Goal: Book appointment/travel/reservation

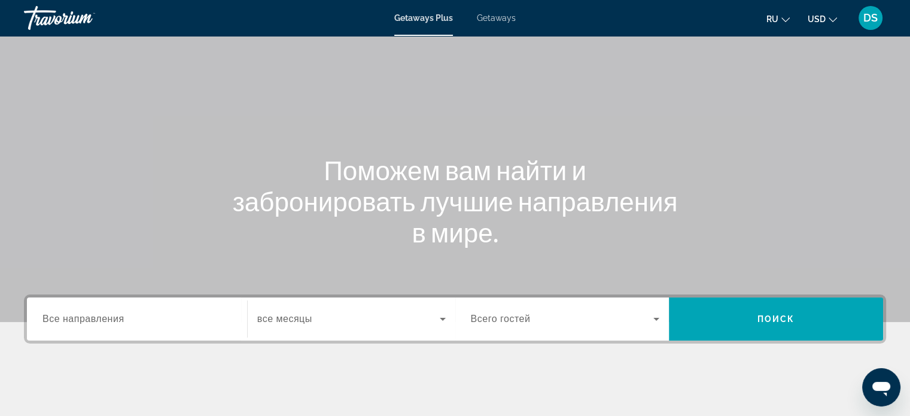
scroll to position [60, 0]
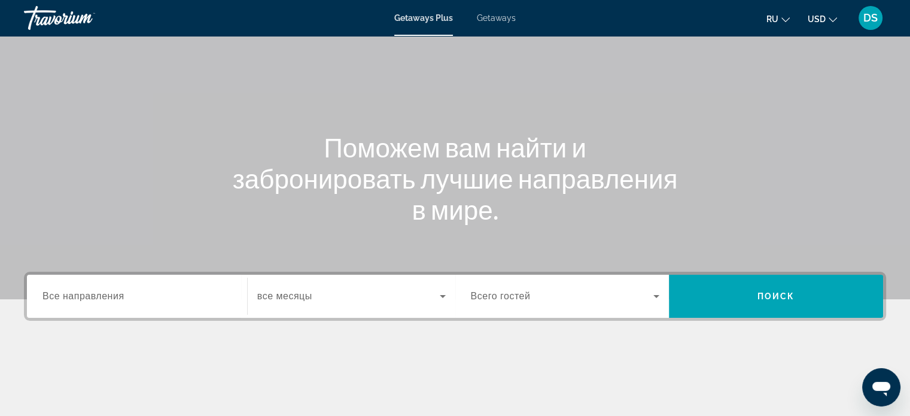
drag, startPoint x: 498, startPoint y: 17, endPoint x: 504, endPoint y: 42, distance: 25.8
click at [497, 17] on span "Getaways" at bounding box center [496, 18] width 39 height 10
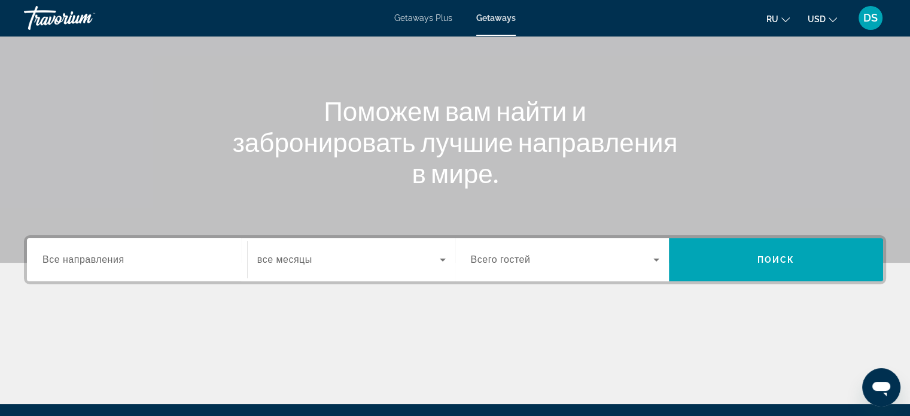
scroll to position [180, 0]
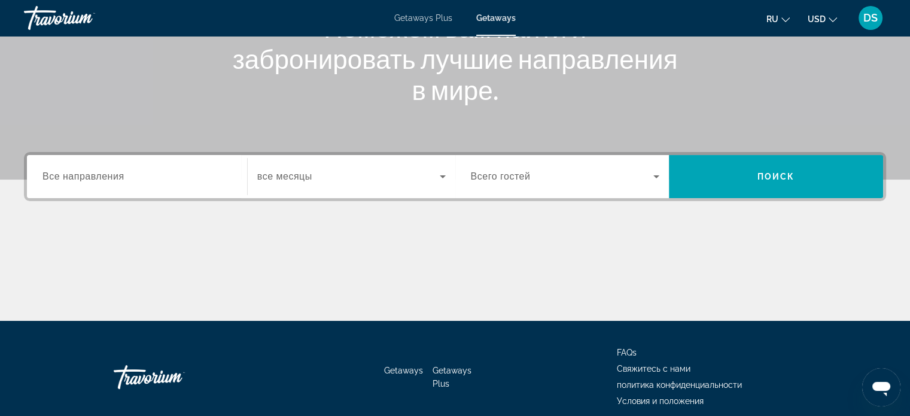
click at [93, 180] on span "Все направления" at bounding box center [83, 176] width 82 height 10
click at [93, 180] on input "Destination Все направления" at bounding box center [136, 177] width 189 height 14
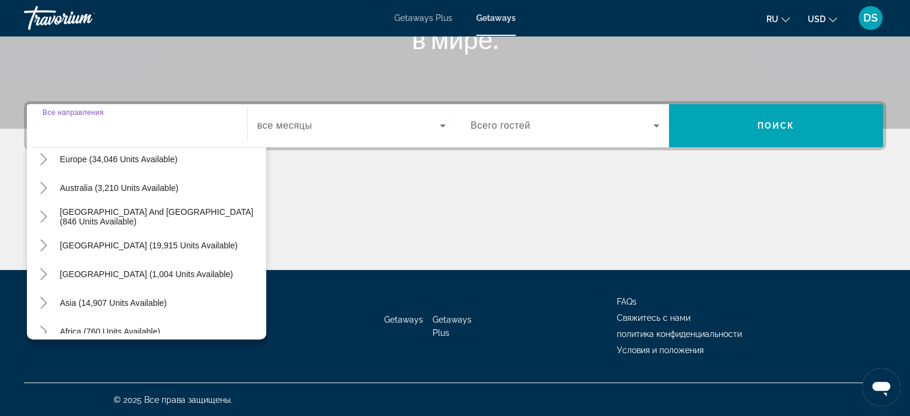
scroll to position [194, 0]
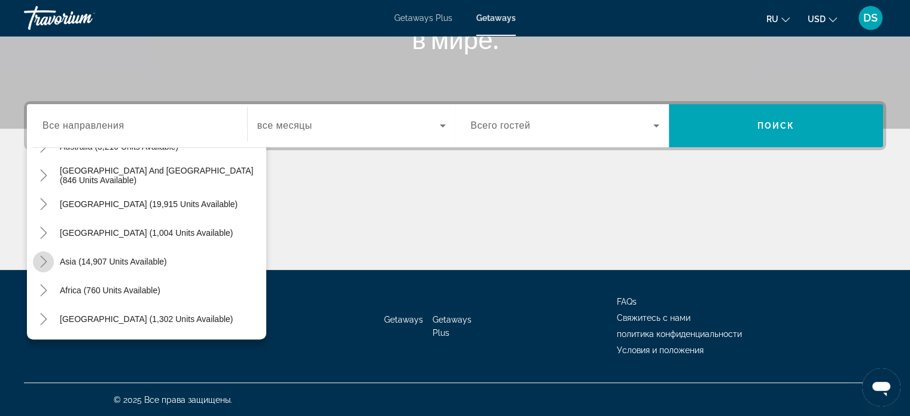
click at [45, 260] on icon "Toggle Asia (14,907 units available)" at bounding box center [43, 262] width 7 height 12
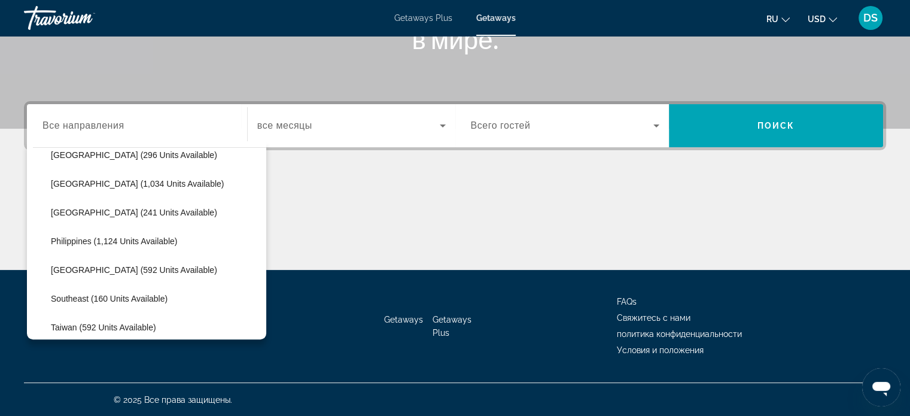
scroll to position [413, 0]
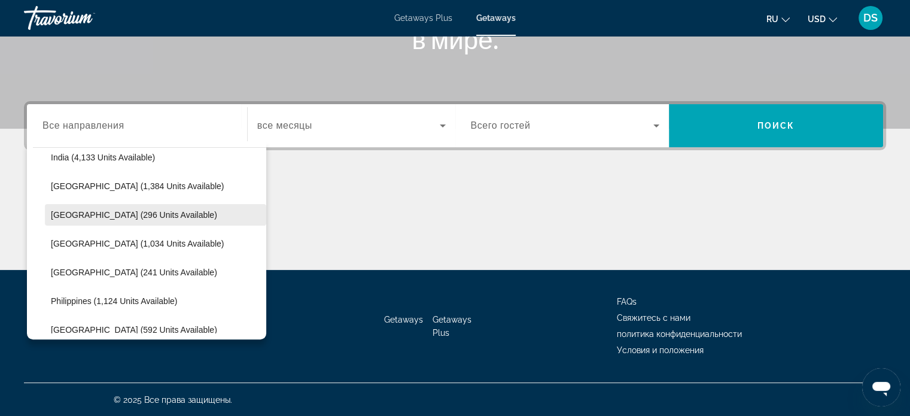
click at [69, 212] on span "[GEOGRAPHIC_DATA] (296 units available)" at bounding box center [134, 215] width 166 height 10
type input "**********"
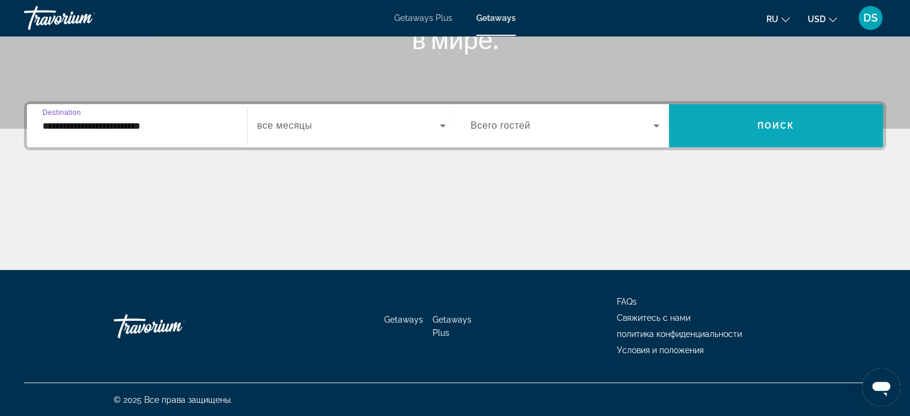
click at [723, 126] on span "Search widget" at bounding box center [776, 125] width 214 height 29
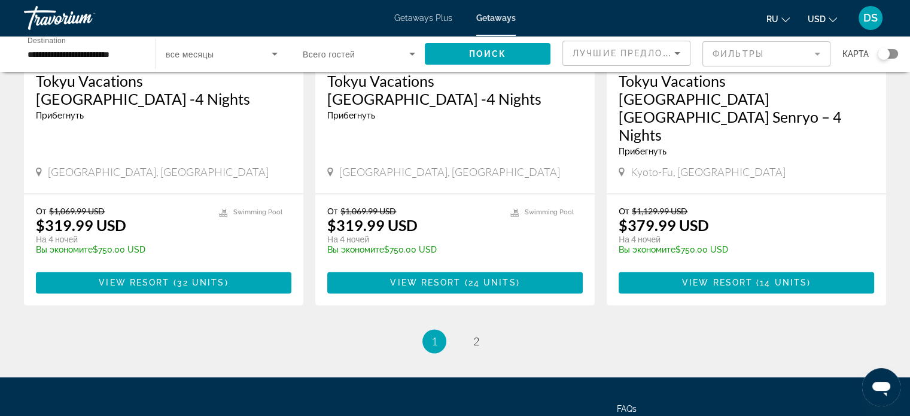
scroll to position [1573, 0]
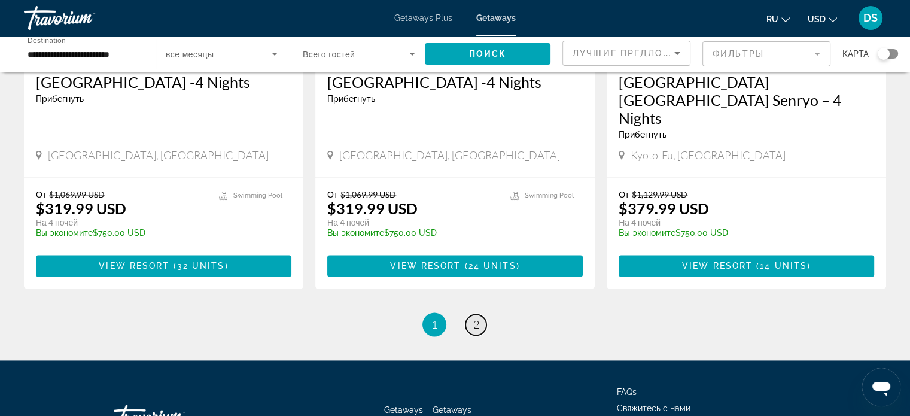
click at [476, 318] on span "2" at bounding box center [476, 324] width 6 height 13
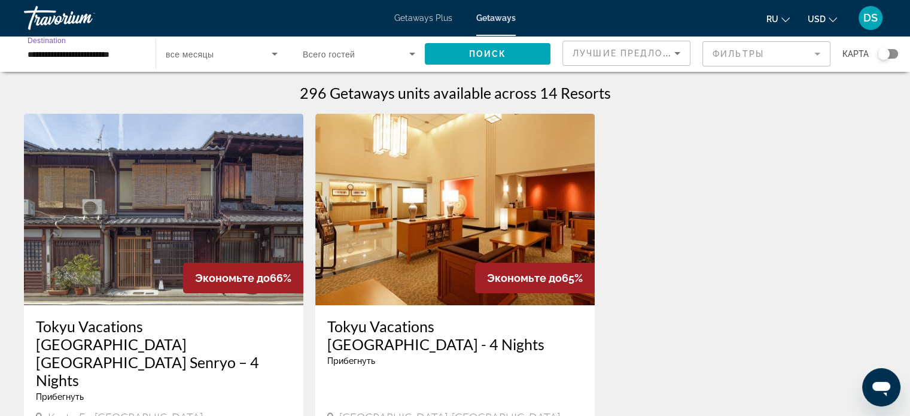
click at [42, 54] on input "**********" at bounding box center [84, 54] width 112 height 14
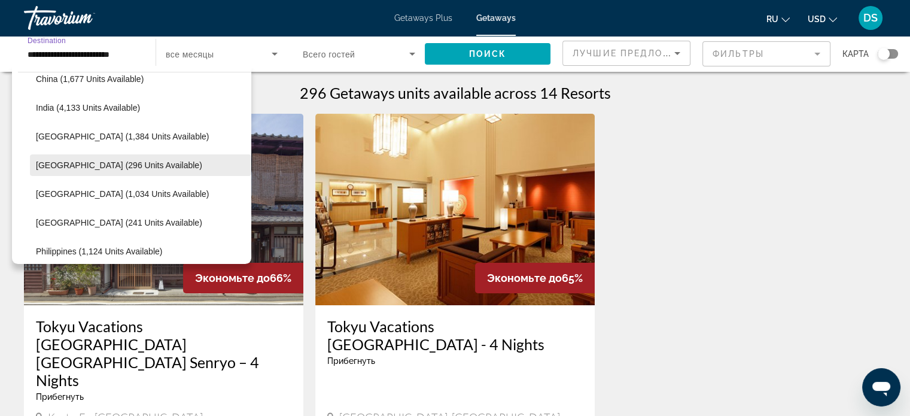
scroll to position [447, 0]
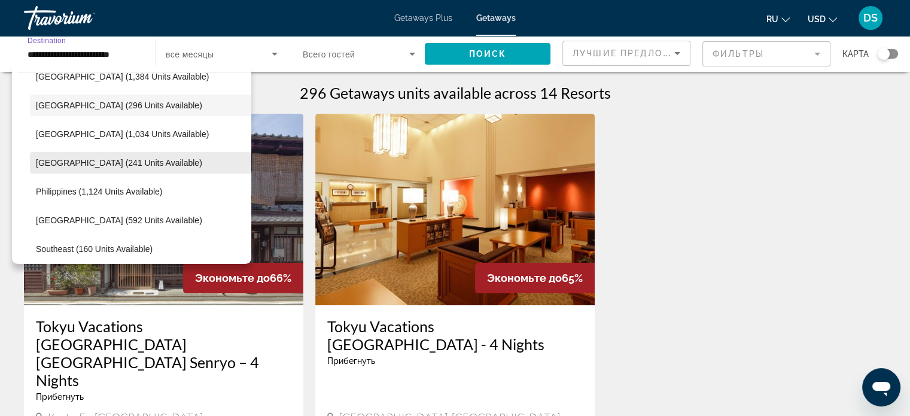
click at [58, 166] on span "[GEOGRAPHIC_DATA] (241 units available)" at bounding box center [119, 163] width 166 height 10
type input "**********"
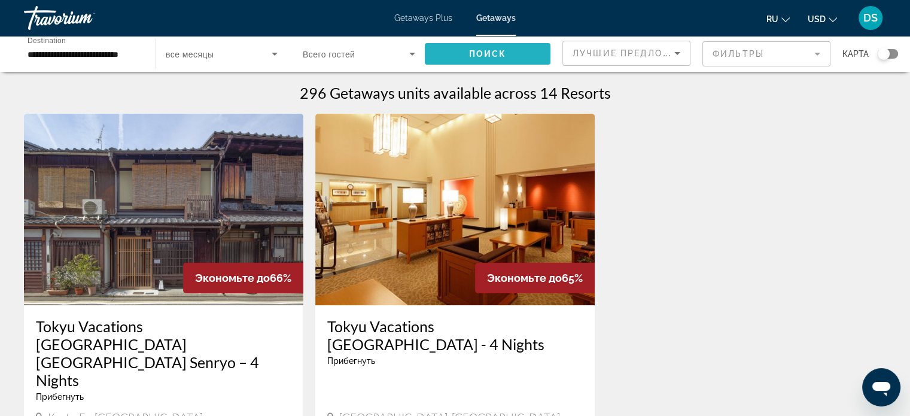
click at [488, 51] on span "Поиск" at bounding box center [488, 54] width 38 height 10
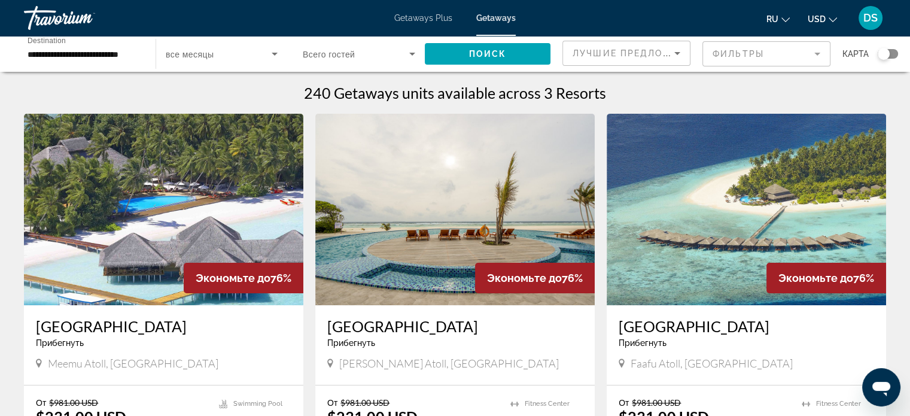
click at [144, 228] on img "Main content" at bounding box center [163, 209] width 279 height 191
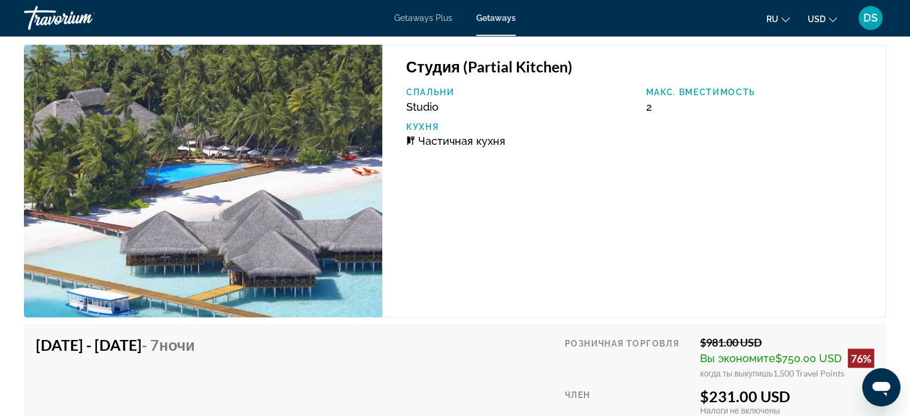
scroll to position [2453, 0]
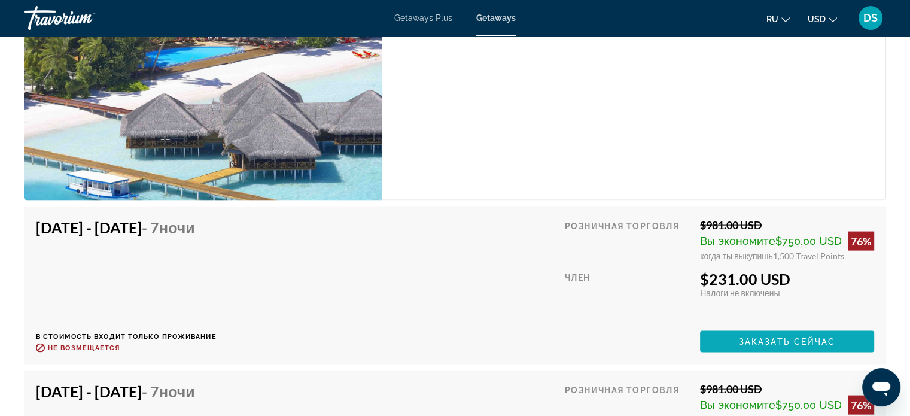
click at [764, 346] on span "Заказать сейчас" at bounding box center [787, 342] width 97 height 10
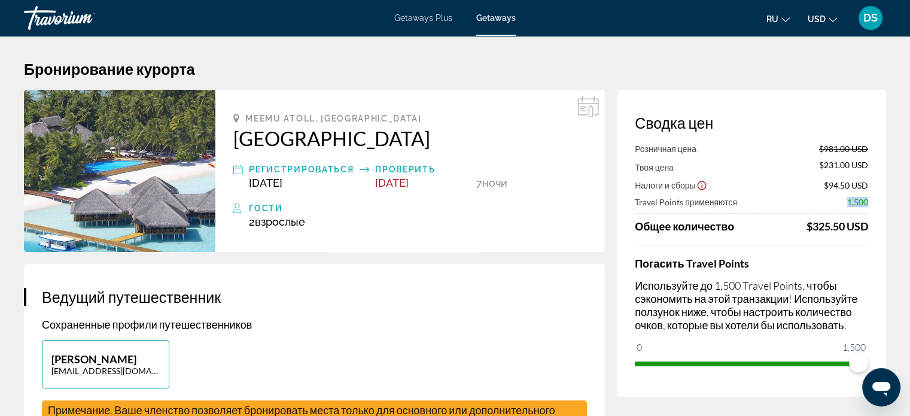
drag, startPoint x: 848, startPoint y: 203, endPoint x: 874, endPoint y: 202, distance: 25.8
click at [874, 202] on div "Сводка цен Розничная цена $981.00 USD Твоя цена $231.00 USD Налоги и сборы $94.…" at bounding box center [751, 243] width 269 height 307
click at [869, 208] on div "Сводка цен Розничная цена $981.00 USD Твоя цена $231.00 USD Налоги и сборы $94.…" at bounding box center [751, 243] width 269 height 307
drag, startPoint x: 849, startPoint y: 201, endPoint x: 874, endPoint y: 200, distance: 25.1
click at [874, 200] on div "Сводка цен Розничная цена $981.00 USD Твоя цена $231.00 USD Налоги и сборы $94.…" at bounding box center [751, 243] width 269 height 307
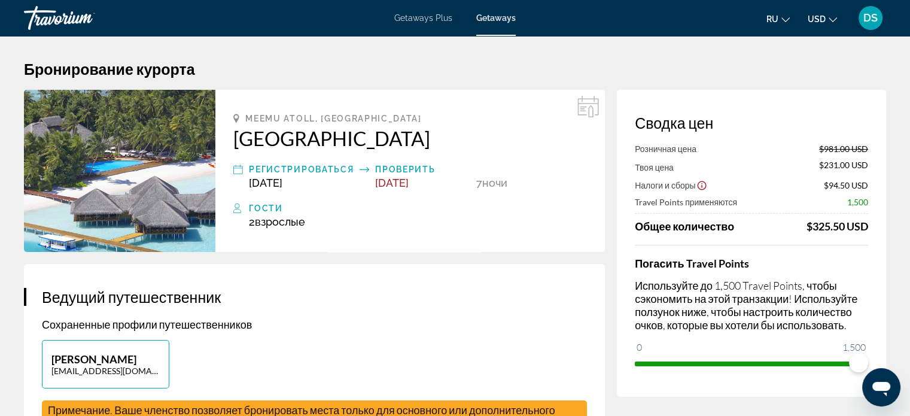
click at [874, 210] on div "Сводка цен Розничная цена $981.00 USD Твоя цена $231.00 USD Налоги и сборы $94.…" at bounding box center [751, 243] width 269 height 307
drag, startPoint x: 846, startPoint y: 203, endPoint x: 868, endPoint y: 204, distance: 22.2
click at [868, 204] on div "Сводка цен Розничная цена $981.00 USD Твоя цена $231.00 USD Налоги и сборы $94.…" at bounding box center [751, 243] width 269 height 307
click at [866, 211] on div "Розничная цена $981.00 USD Твоя цена $231.00 USD Налоги и сборы $94.50 USD Trav…" at bounding box center [751, 188] width 233 height 89
drag, startPoint x: 850, startPoint y: 203, endPoint x: 872, endPoint y: 203, distance: 22.7
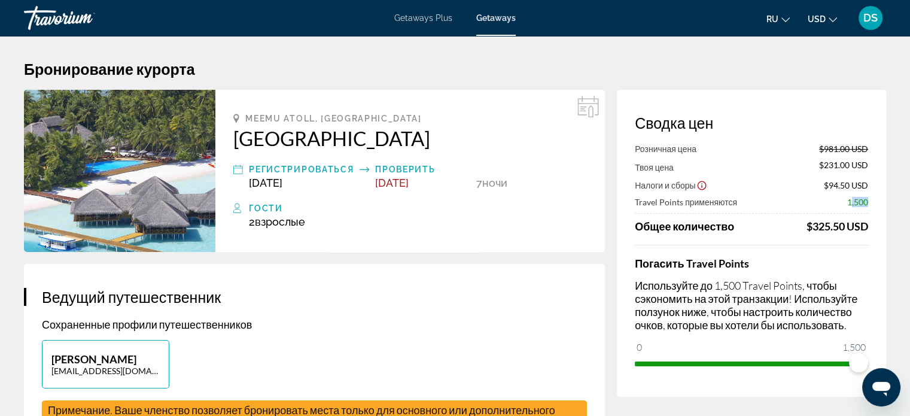
click at [872, 203] on div "Сводка цен Розничная цена $981.00 USD Твоя цена $231.00 USD Налоги и сборы $94.…" at bounding box center [751, 243] width 269 height 307
click at [867, 209] on div "Розничная цена $981.00 USD Твоя цена $231.00 USD Налоги и сборы $94.50 USD Trav…" at bounding box center [751, 188] width 233 height 89
drag, startPoint x: 847, startPoint y: 203, endPoint x: 863, endPoint y: 201, distance: 16.3
click at [863, 201] on span "1,500" at bounding box center [857, 202] width 21 height 10
click at [831, 155] on div "Розничная цена $981.00 USD Твоя цена $231.00 USD Налоги и сборы $94.50 USD Trav…" at bounding box center [751, 188] width 233 height 89
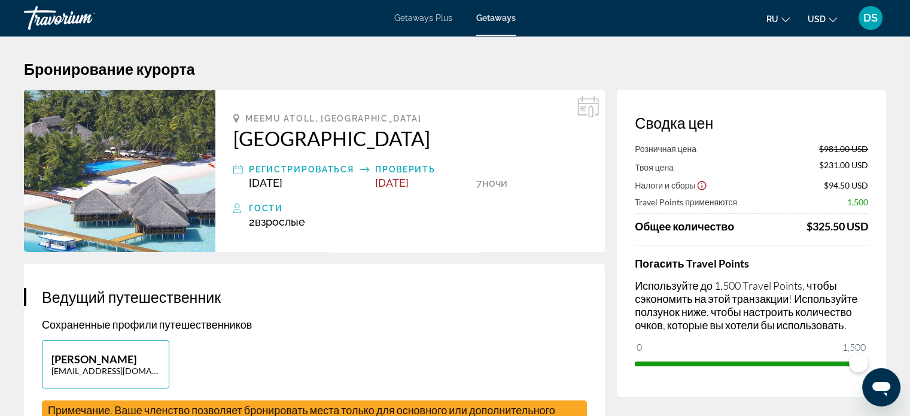
drag, startPoint x: 824, startPoint y: 150, endPoint x: 871, endPoint y: 150, distance: 47.3
click at [871, 150] on div "Сводка цен Розничная цена $981.00 USD Твоя цена $231.00 USD Налоги и сборы $94.…" at bounding box center [751, 243] width 269 height 307
drag, startPoint x: 824, startPoint y: 165, endPoint x: 871, endPoint y: 169, distance: 47.5
click at [871, 169] on div "Сводка цен Розничная цена $981.00 USD Твоя цена $231.00 USD Налоги и сборы $94.…" at bounding box center [751, 243] width 269 height 307
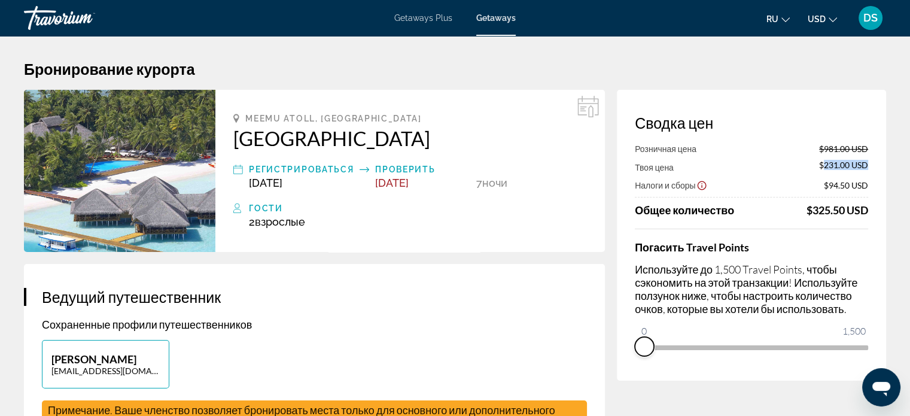
drag, startPoint x: 859, startPoint y: 364, endPoint x: 625, endPoint y: 375, distance: 234.2
click at [625, 375] on div "Сводка цен Розничная цена $981.00 USD Твоя цена $231.00 USD Налоги и сборы $94.…" at bounding box center [751, 235] width 269 height 291
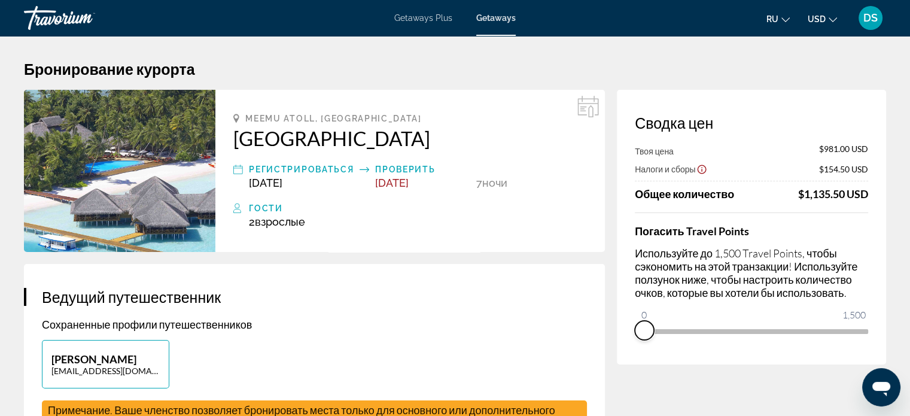
drag, startPoint x: 642, startPoint y: 331, endPoint x: 630, endPoint y: 330, distance: 12.0
click at [630, 330] on div "Сводка цен Твоя цена $981.00 USD Налоги и сборы $154.50 USD Общее количество $1…" at bounding box center [751, 227] width 269 height 275
drag, startPoint x: 802, startPoint y: 194, endPoint x: 877, endPoint y: 197, distance: 74.8
click at [877, 197] on div "Сводка цен Твоя цена $981.00 USD Налоги и сборы $154.50 USD Общее количество $1…" at bounding box center [751, 227] width 269 height 275
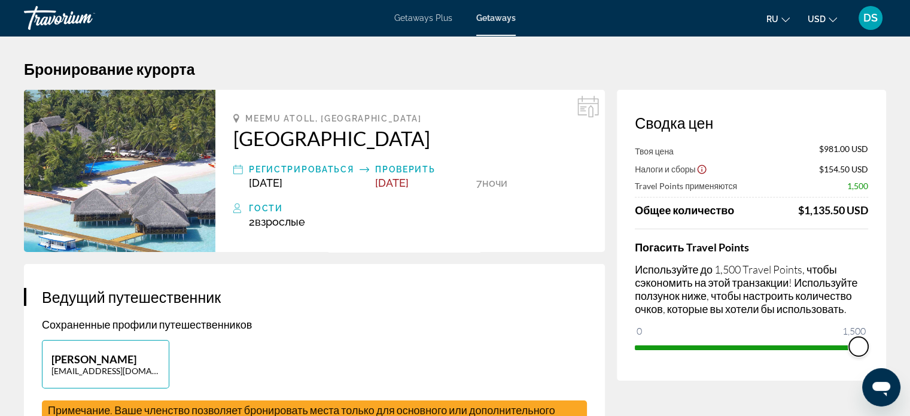
drag, startPoint x: 641, startPoint y: 334, endPoint x: 914, endPoint y: 349, distance: 273.2
click at [910, 349] on html "Перейти к основному содержанию Getaways Plus Getaways ru English Español França…" at bounding box center [455, 208] width 910 height 416
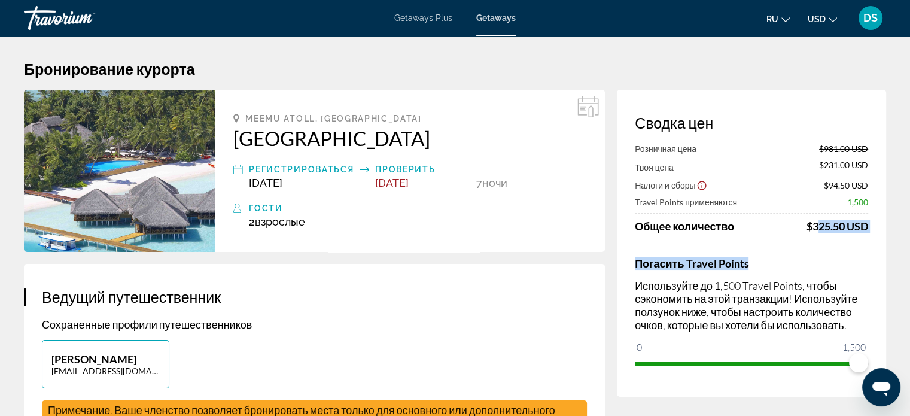
drag, startPoint x: 811, startPoint y: 224, endPoint x: 871, endPoint y: 233, distance: 59.9
click at [871, 233] on div "Сводка цен Розничная цена $981.00 USD Твоя цена $231.00 USD Налоги и сборы $94.…" at bounding box center [751, 243] width 269 height 307
click at [856, 248] on div "Погасить Travel Points Используйте до 1,500 Travel Points, чтобы сэкономить на …" at bounding box center [751, 309] width 233 height 128
